Goal: Task Accomplishment & Management: Use online tool/utility

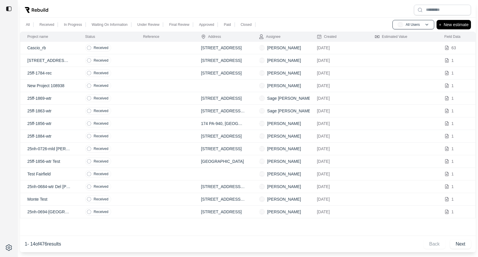
click at [148, 61] on td at bounding box center [165, 60] width 58 height 13
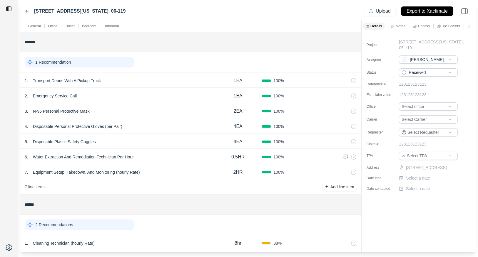
click at [362, 48] on div at bounding box center [362, 136] width 0 height 233
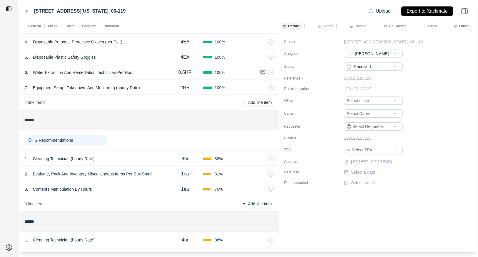
scroll to position [92, 0]
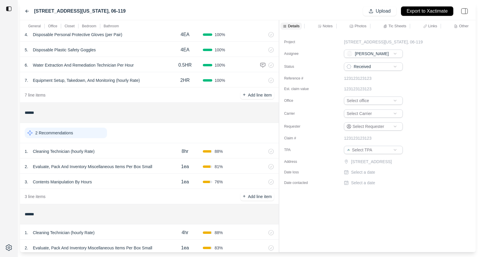
click at [129, 150] on div "1 . Cleaning Technician (hourly Rate)" at bounding box center [96, 152] width 143 height 8
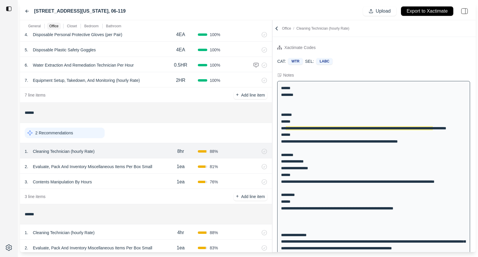
click at [272, 37] on div at bounding box center [272, 136] width 0 height 233
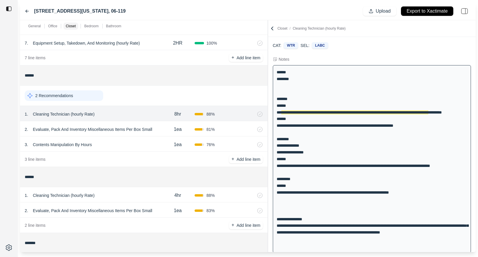
scroll to position [128, 0]
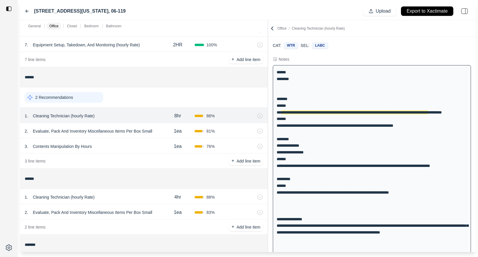
click at [136, 147] on div "3 . Contents Manipulation By Hours" at bounding box center [93, 147] width 136 height 8
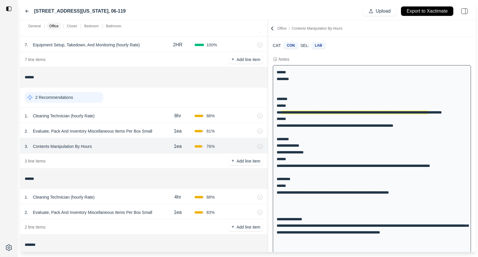
scroll to position [0, 0]
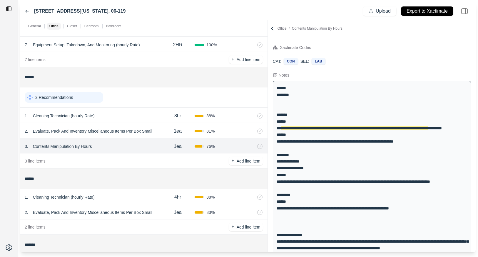
click at [164, 135] on div "1ea" at bounding box center [178, 132] width 34 height 12
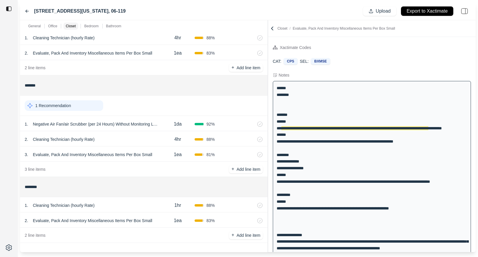
scroll to position [40, 0]
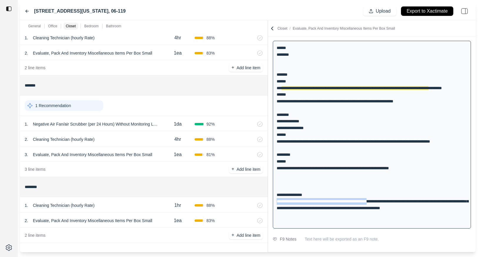
drag, startPoint x: 275, startPoint y: 216, endPoint x: 384, endPoint y: 213, distance: 109.4
click at [384, 213] on div "**********" at bounding box center [372, 135] width 198 height 188
